Goal: Navigation & Orientation: Find specific page/section

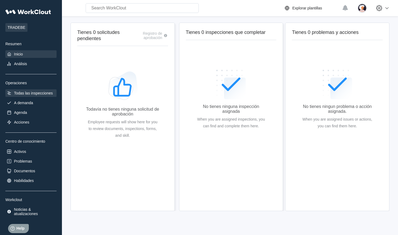
click at [20, 95] on div "Todas las inspecciones" at bounding box center [33, 93] width 39 height 4
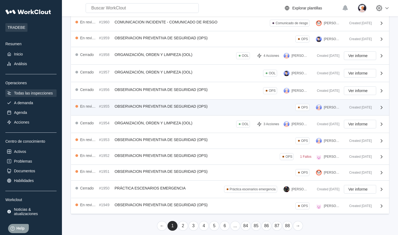
scroll to position [93, 0]
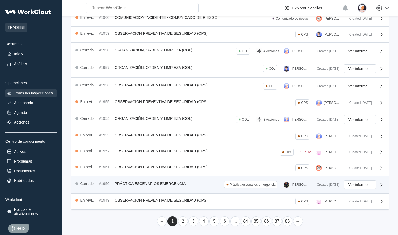
click at [152, 185] on span "PRÁCTICA ESCENARIOS EMERGENCIA" at bounding box center [150, 184] width 71 height 4
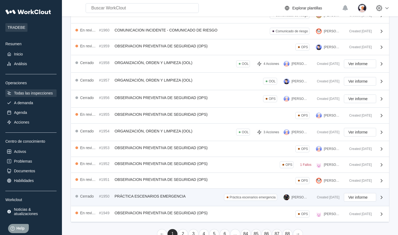
scroll to position [93, 0]
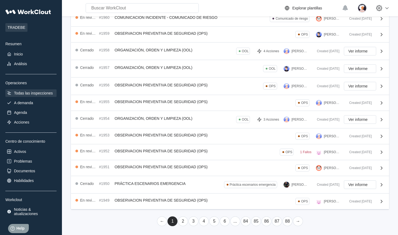
click at [181, 221] on link "2" at bounding box center [183, 222] width 10 height 10
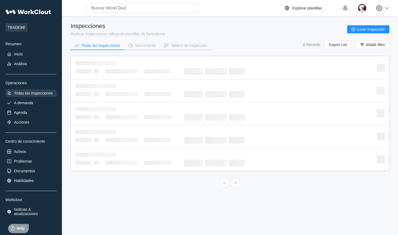
scroll to position [0, 0]
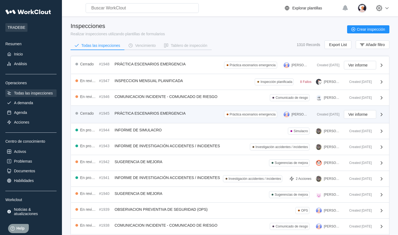
click at [303, 112] on div "[PERSON_NAME]" at bounding box center [297, 114] width 27 height 9
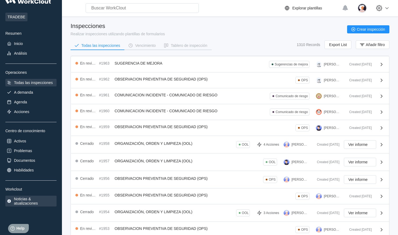
scroll to position [11, 0]
click at [17, 203] on div "Noticias & atualizaciones" at bounding box center [34, 200] width 41 height 9
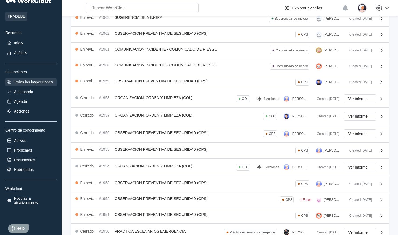
scroll to position [0, 0]
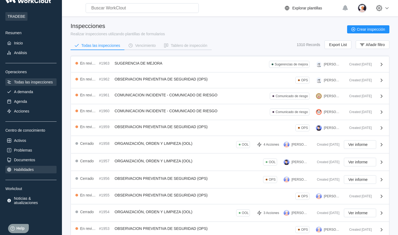
click at [28, 170] on div "Habilidades" at bounding box center [24, 170] width 20 height 4
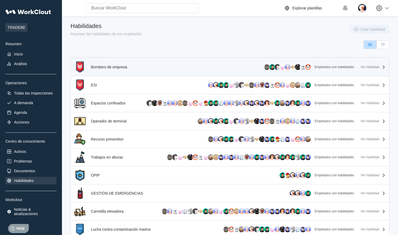
click at [337, 67] on div "Empleados con habilidades" at bounding box center [335, 67] width 40 height 4
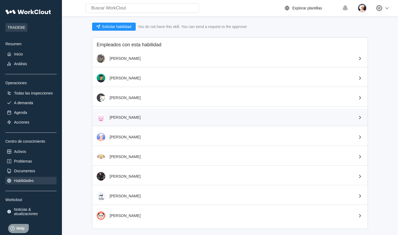
scroll to position [86, 0]
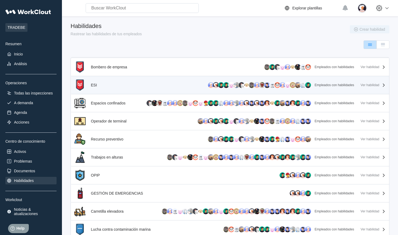
click at [114, 83] on div "ESI Empleados con habilidades Ver habilidad" at bounding box center [230, 84] width 314 height 13
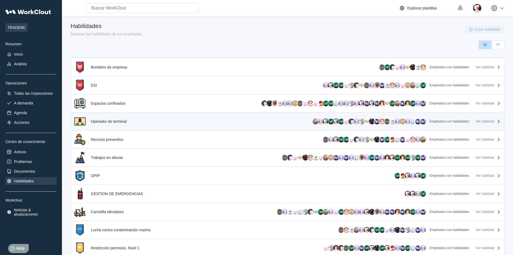
click at [128, 124] on div "Operador de terminal" at bounding box center [102, 120] width 58 height 13
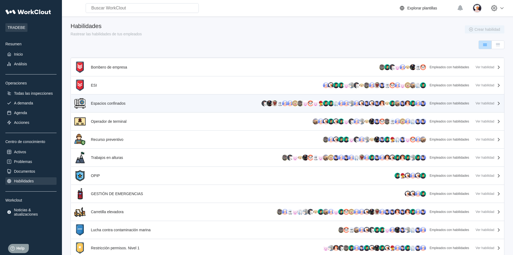
click at [107, 100] on div "Espacios confinados" at bounding box center [108, 102] width 34 height 13
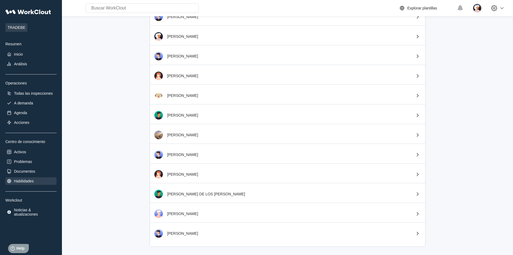
scroll to position [519, 0]
click at [174, 201] on div "[PERSON_NAME] DE LOS [PERSON_NAME]" at bounding box center [287, 193] width 275 height 17
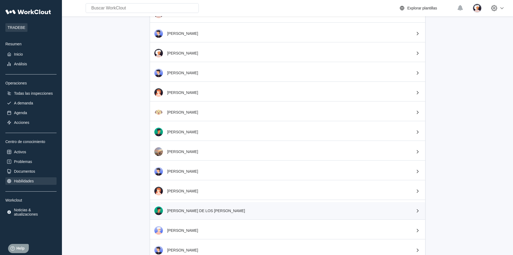
scroll to position [519, 0]
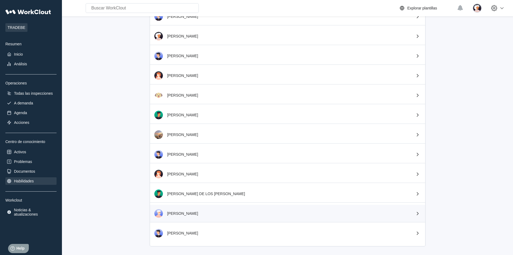
click at [186, 213] on div "[PERSON_NAME]" at bounding box center [182, 213] width 31 height 4
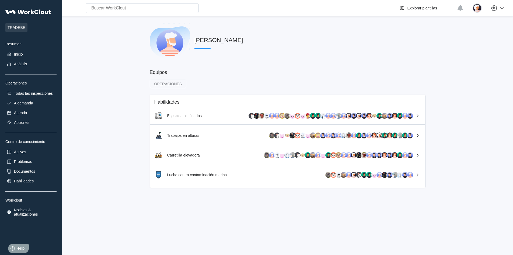
click at [170, 198] on div "TRADEBE Resumen Inicio Análisis Operaciones Todas las inspecciones A demanda Ag…" at bounding box center [256, 127] width 513 height 255
drag, startPoint x: 124, startPoint y: 71, endPoint x: 116, endPoint y: 53, distance: 19.5
click at [124, 68] on main "[PERSON_NAME] Equipos OPERACIONES Habilidades Espacios confinados Trabajos en a…" at bounding box center [288, 106] width 434 height 180
click at [103, 43] on main "[PERSON_NAME] Equipos OPERACIONES Habilidades Espacios confinados Trabajos en a…" at bounding box center [288, 106] width 434 height 180
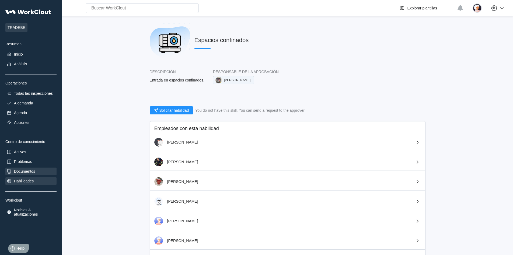
click at [29, 173] on div "Documentos" at bounding box center [24, 171] width 21 height 4
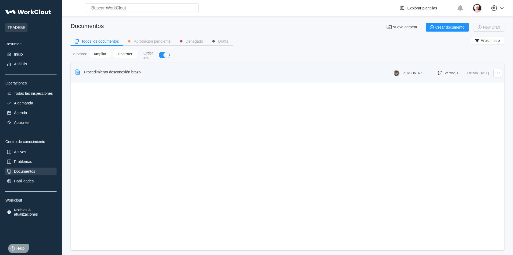
click at [116, 71] on div "Procedimiento desconexión brazo" at bounding box center [112, 72] width 57 height 4
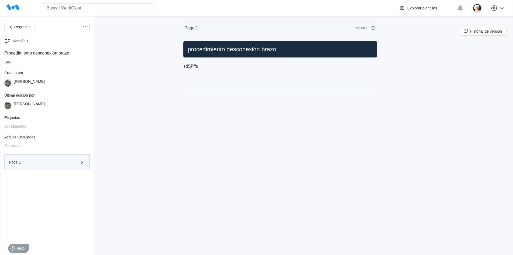
click at [21, 155] on button "Page 1" at bounding box center [46, 162] width 85 height 16
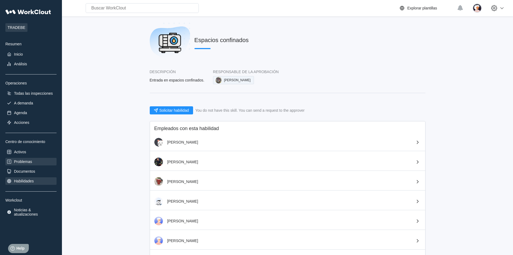
click at [26, 163] on div "Problemas" at bounding box center [23, 161] width 18 height 4
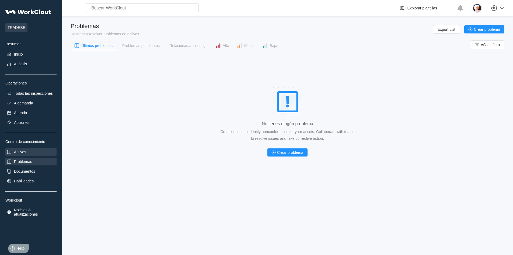
click at [25, 150] on div "Activos" at bounding box center [20, 151] width 12 height 4
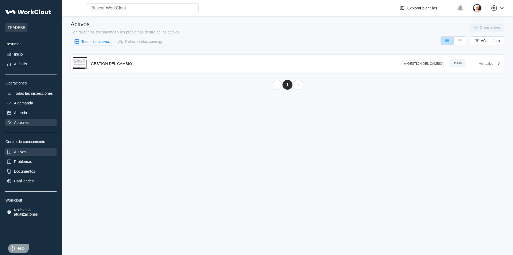
click at [19, 122] on div "Acciones" at bounding box center [21, 122] width 15 height 4
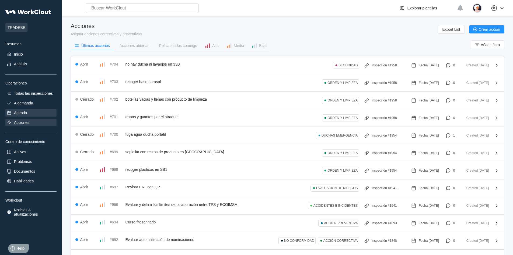
click at [18, 111] on div "Agenda" at bounding box center [20, 112] width 13 height 4
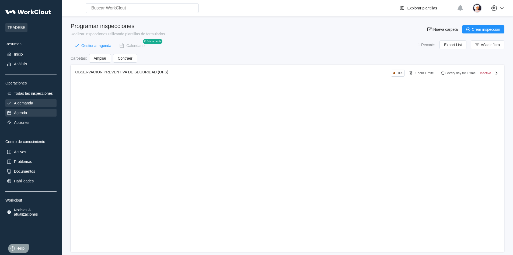
click at [19, 105] on div "A demanda" at bounding box center [30, 103] width 51 height 8
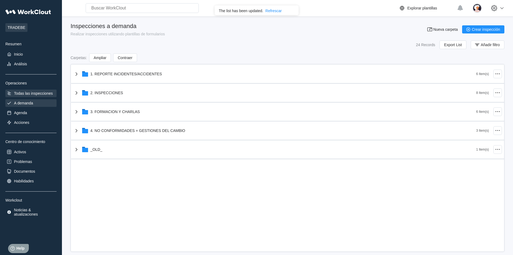
click at [31, 91] on div "Todas las inspecciones" at bounding box center [33, 93] width 39 height 4
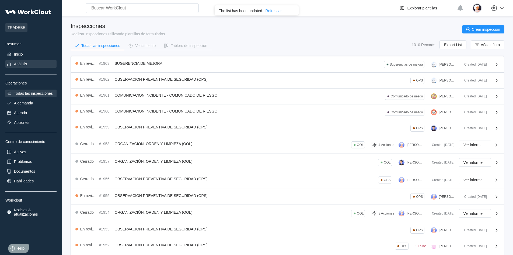
click at [16, 62] on div "Análisis" at bounding box center [20, 64] width 13 height 4
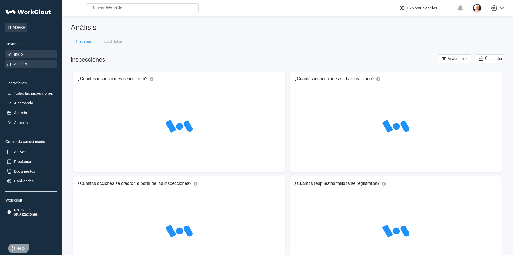
click at [19, 55] on div "Inicio" at bounding box center [18, 54] width 9 height 4
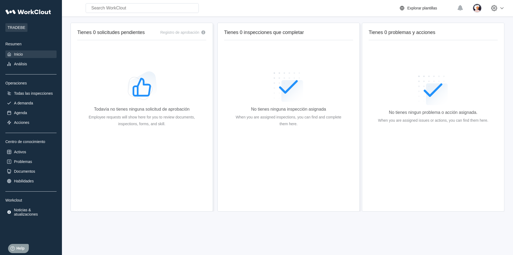
click at [130, 234] on div "TRADEBE Resumen Inicio Análisis Operaciones Todas las inspecciones A demanda Ag…" at bounding box center [256, 127] width 513 height 255
